Goal: Find specific page/section: Find specific page/section

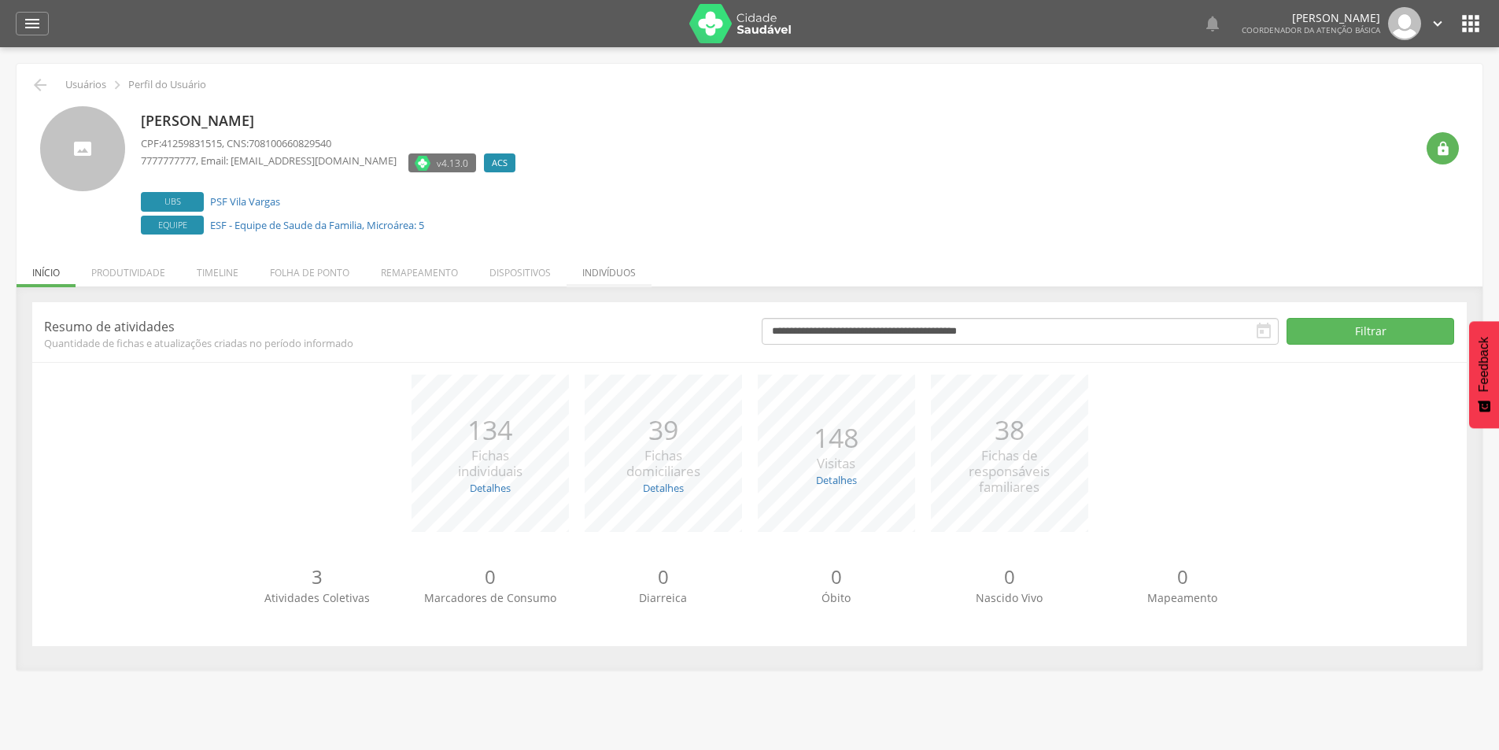
click at [602, 266] on li "Indivíduos" at bounding box center [608, 268] width 85 height 37
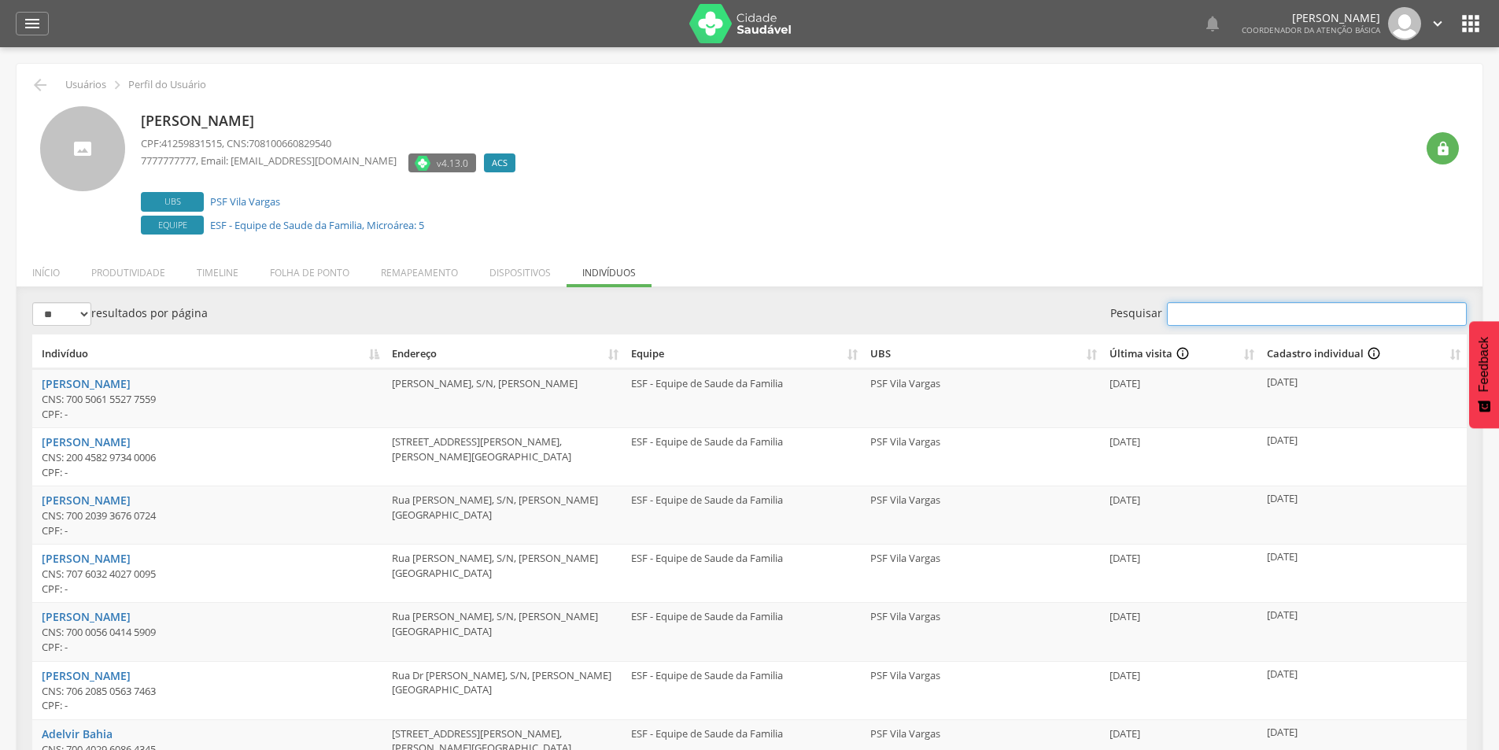
click at [1196, 315] on input "Pesquisar" at bounding box center [1317, 314] width 300 height 24
paste input "**********"
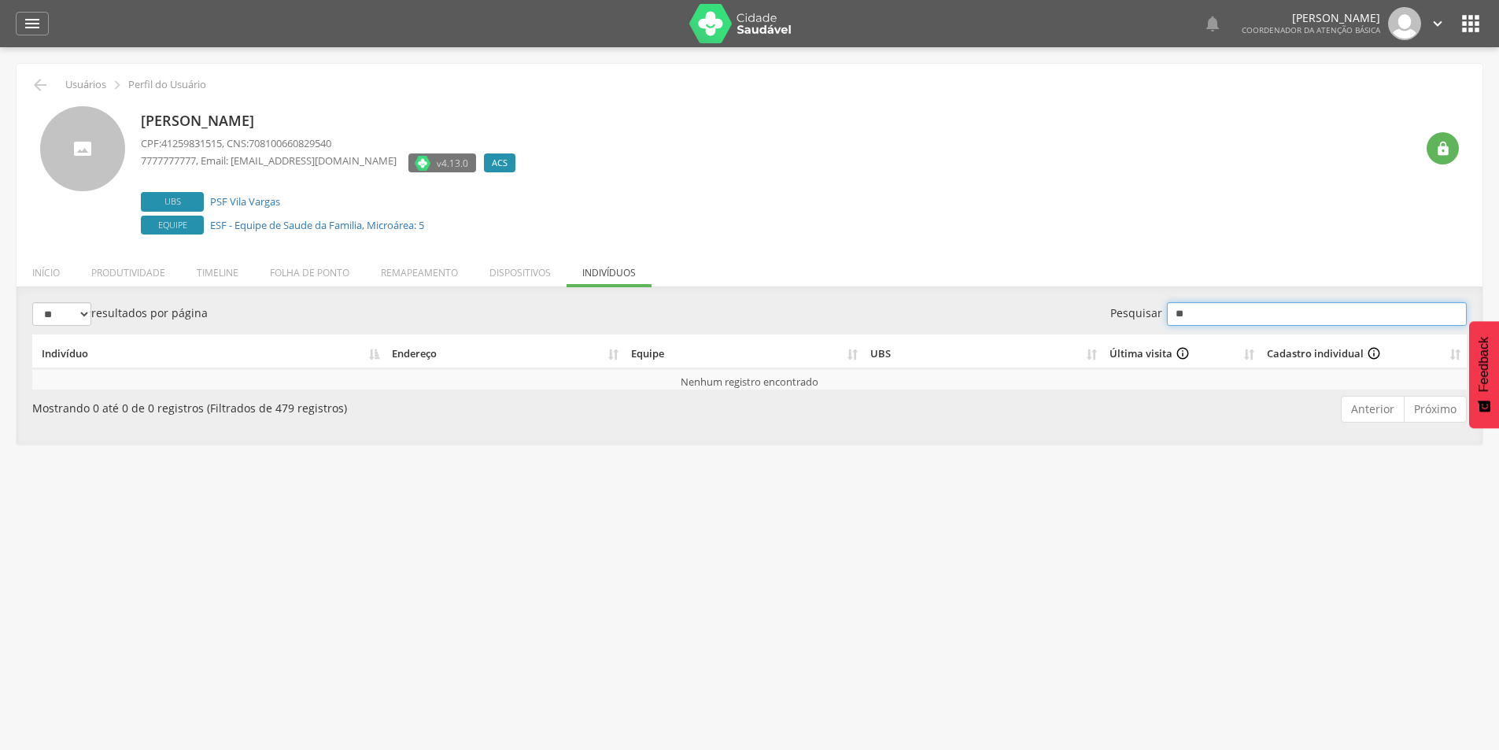
type input "*"
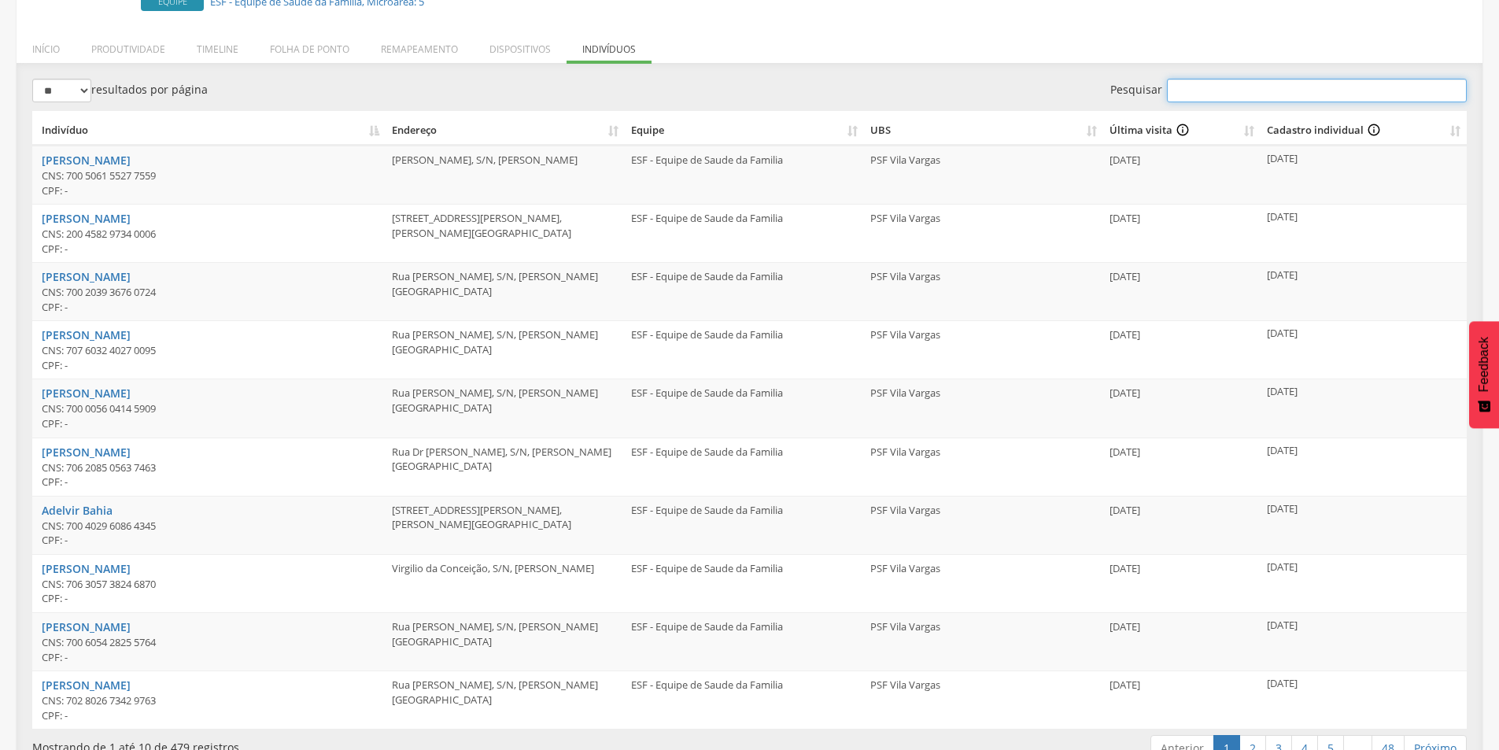
scroll to position [257, 0]
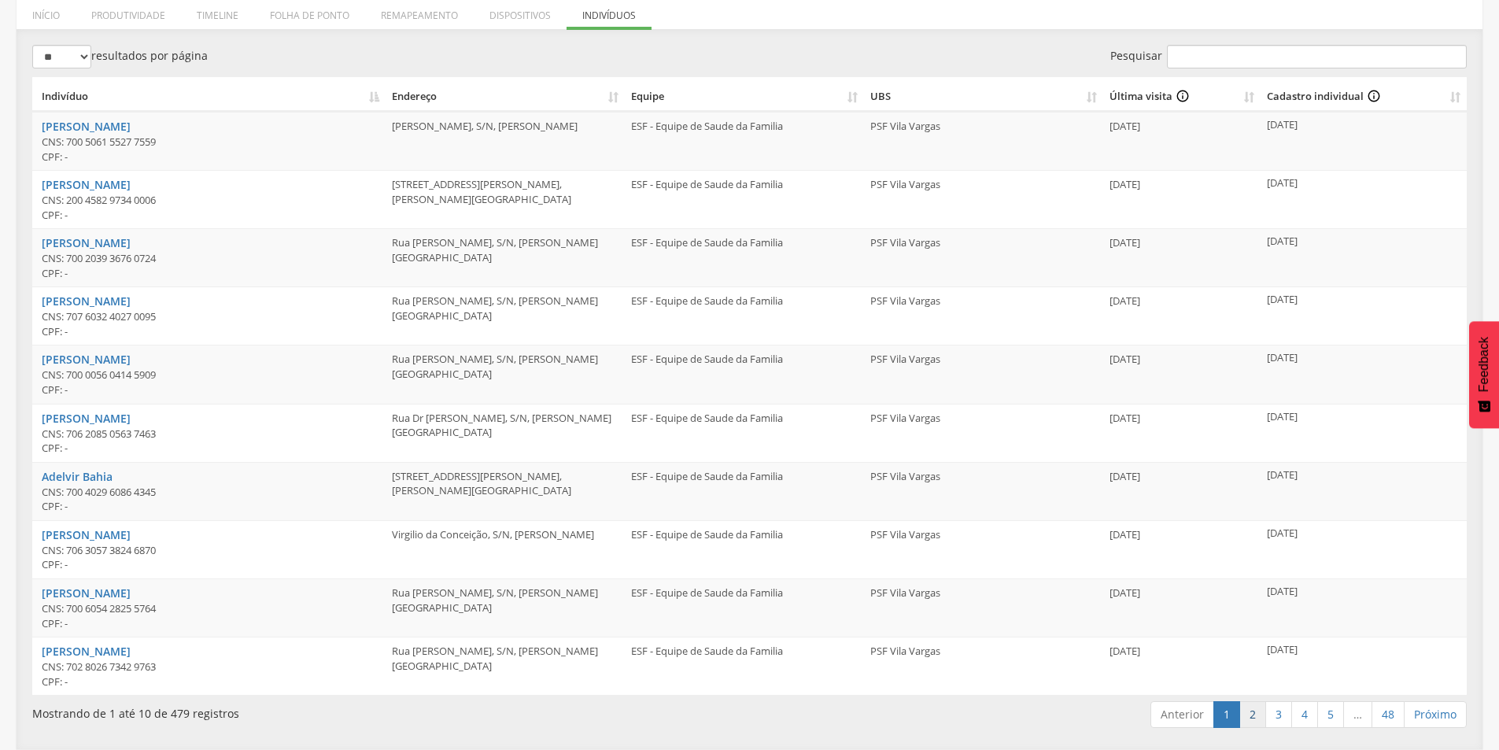
click at [1254, 708] on link "2" at bounding box center [1252, 714] width 27 height 27
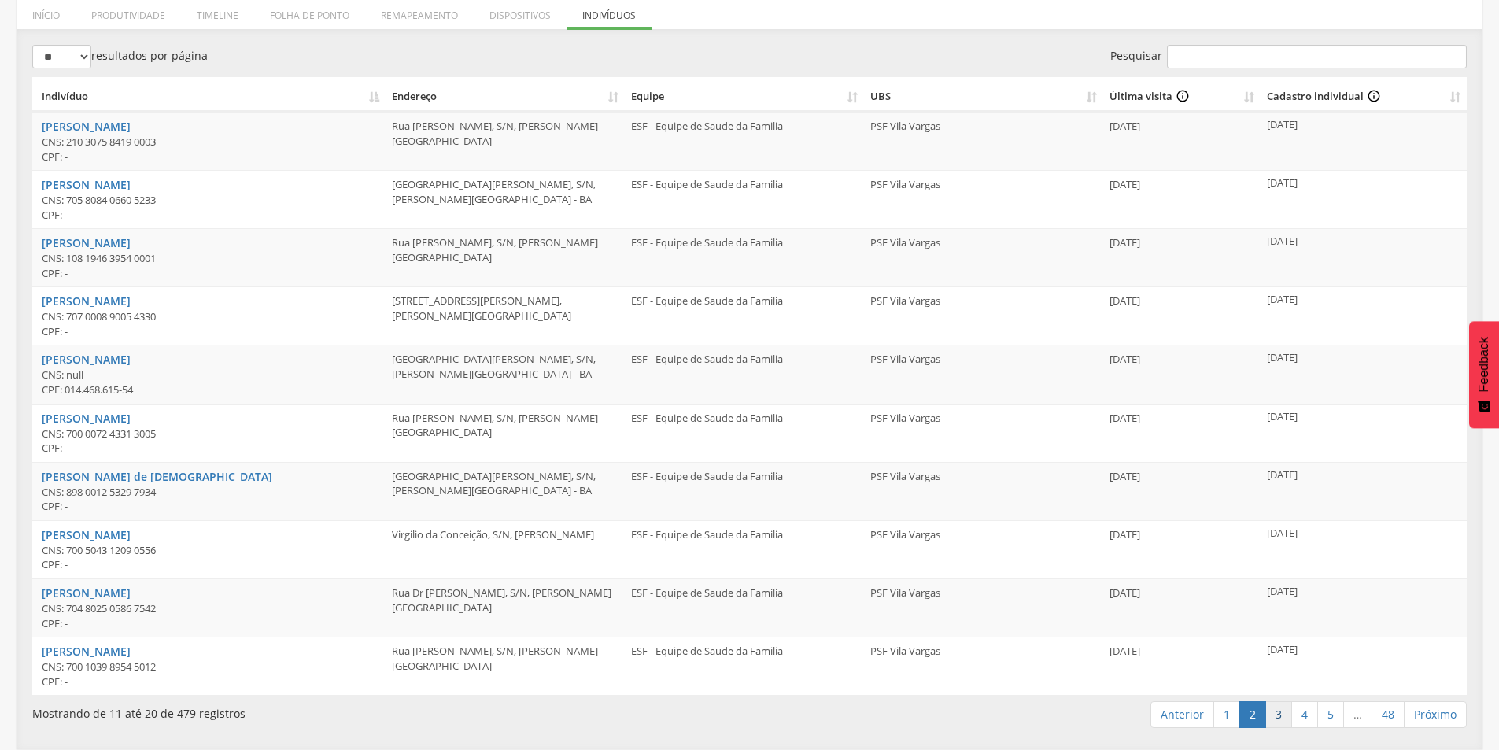
click at [1278, 708] on link "3" at bounding box center [1278, 714] width 27 height 27
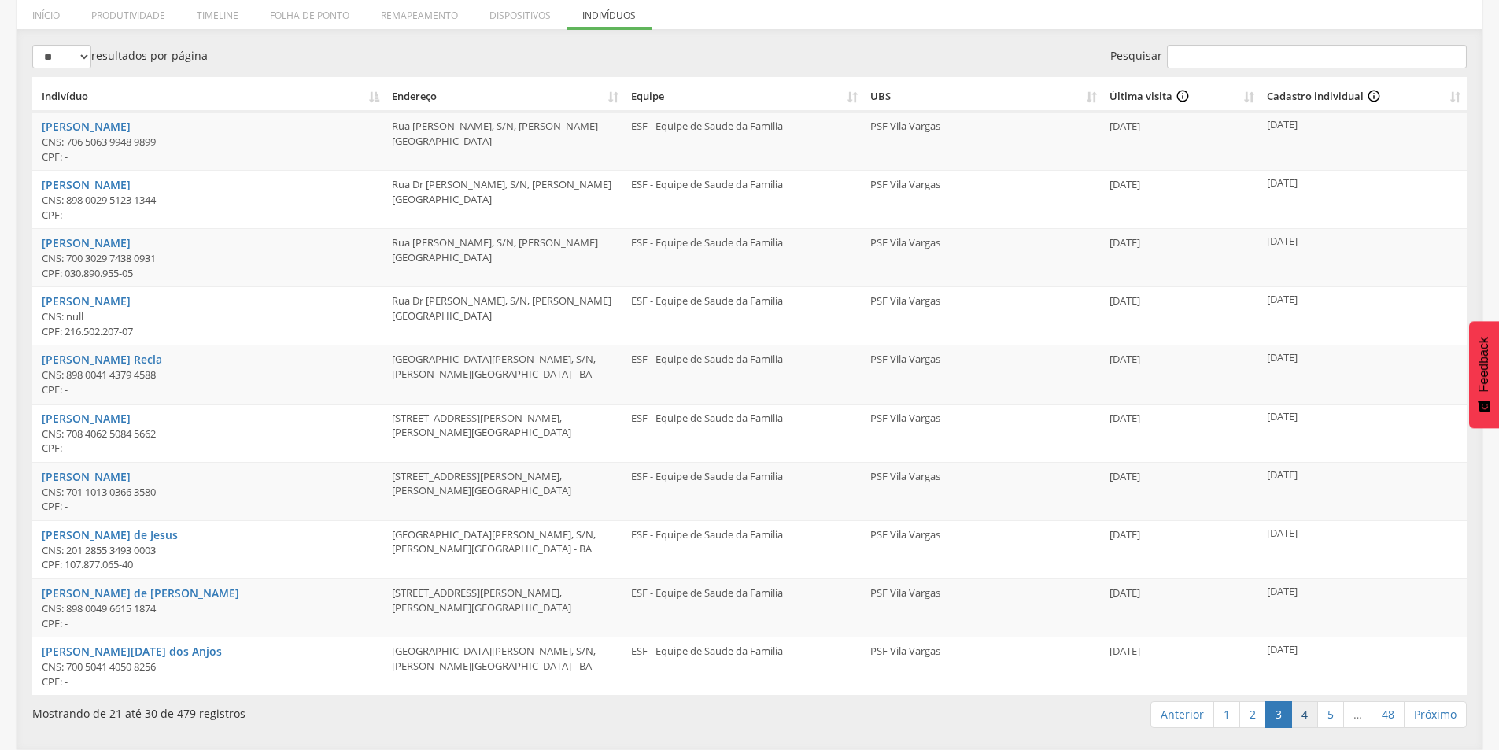
click at [1299, 707] on link "4" at bounding box center [1304, 714] width 27 height 27
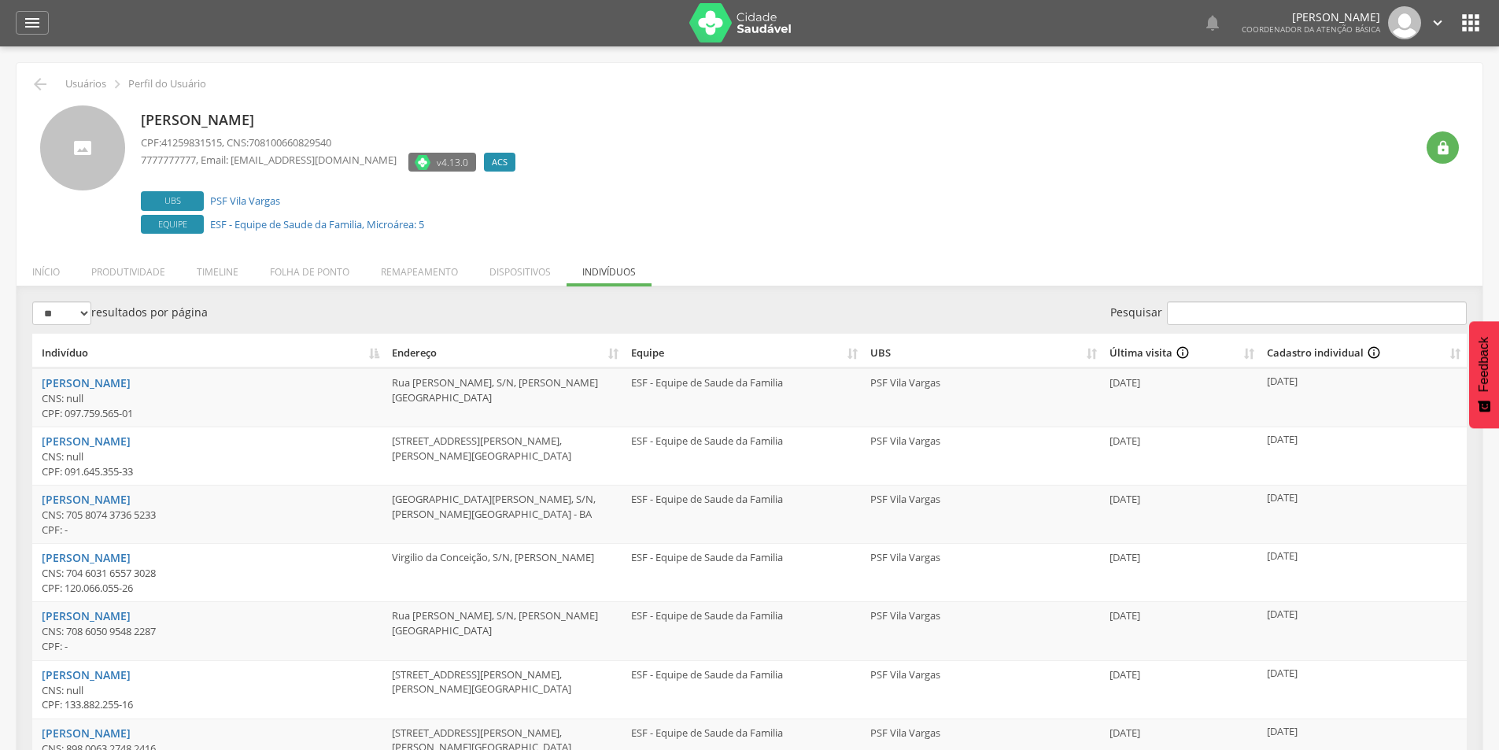
scroll to position [0, 0]
click at [725, 22] on img at bounding box center [740, 23] width 102 height 39
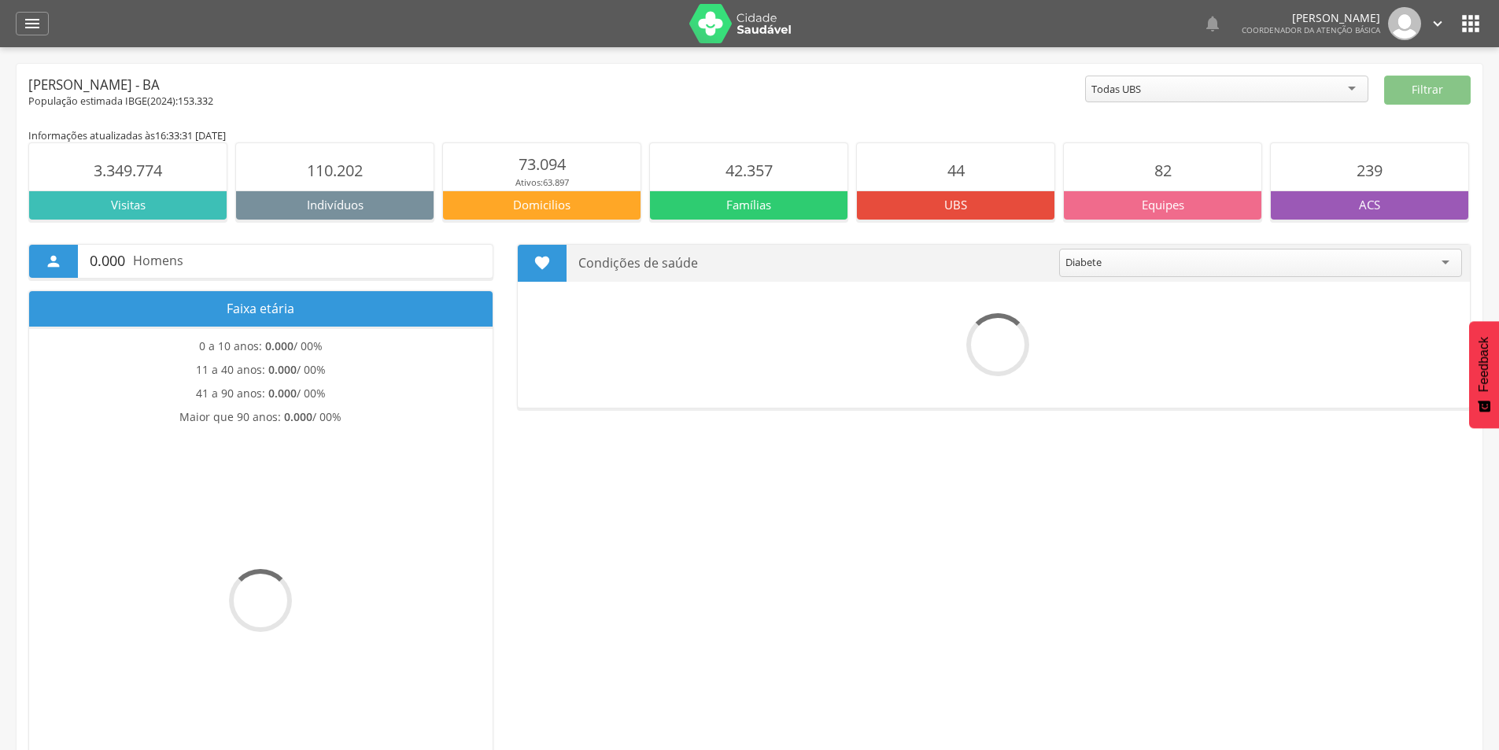
click at [1475, 25] on icon "" at bounding box center [1470, 23] width 25 height 25
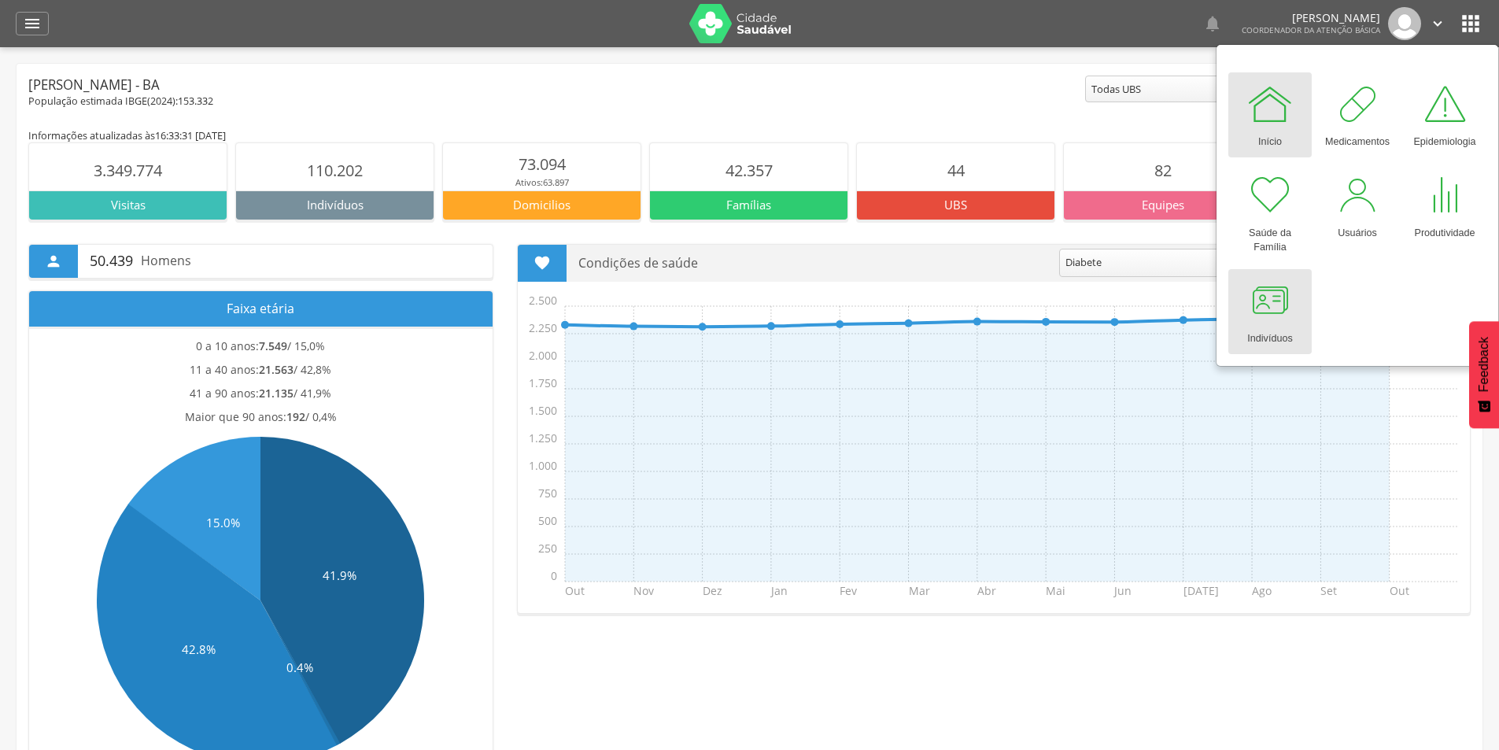
click at [1257, 324] on div "Indivíduos" at bounding box center [1269, 335] width 45 height 22
